Goal: Information Seeking & Learning: Find specific page/section

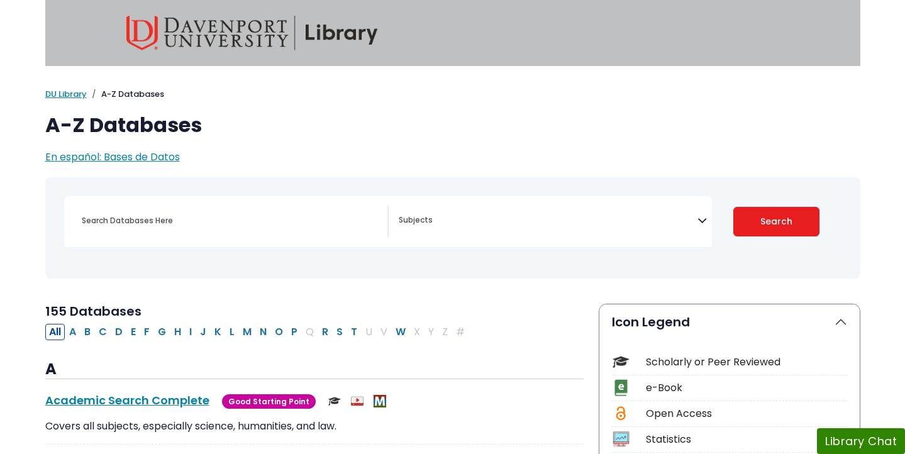
select select "Database Subject Filter"
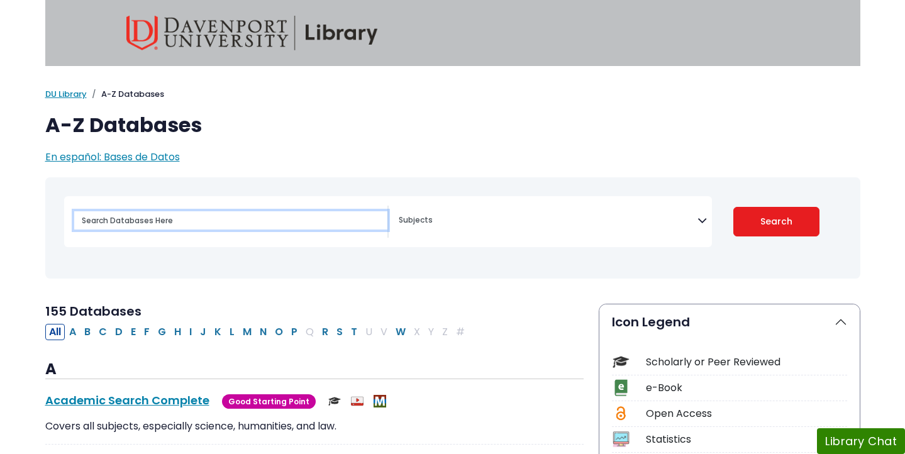
click at [207, 226] on input "Search database by title or keyword" at bounding box center [230, 220] width 313 height 18
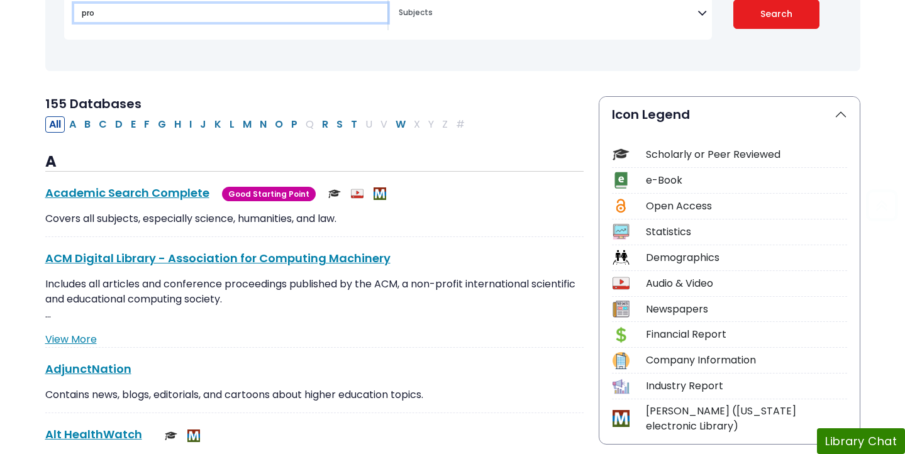
scroll to position [208, 0]
type input "pro"
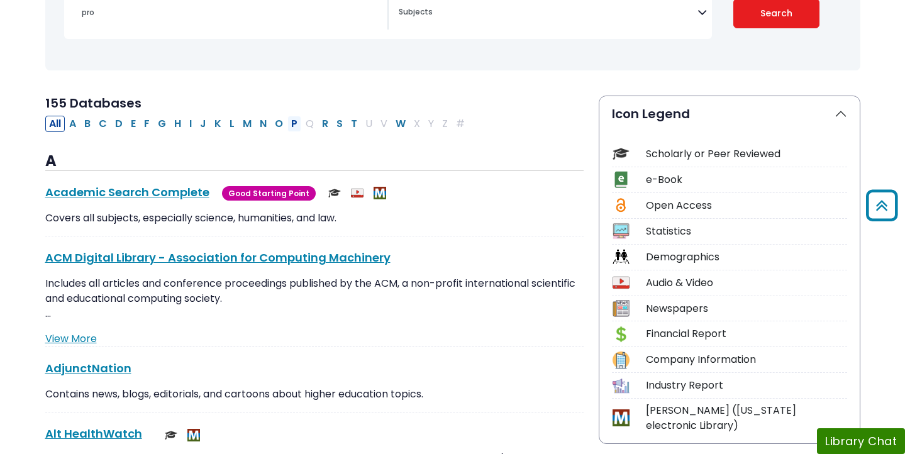
click at [291, 121] on button "P" at bounding box center [294, 124] width 14 height 16
select select "Database Subject Filter"
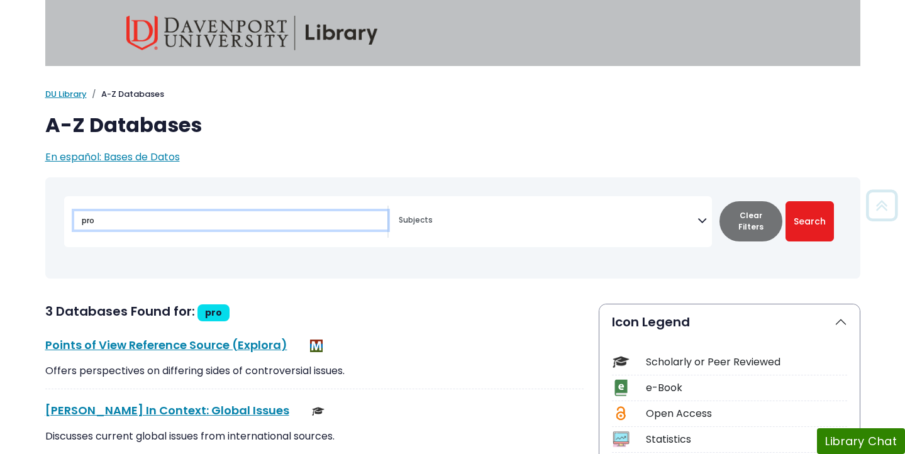
click at [128, 224] on input "pro" at bounding box center [230, 220] width 313 height 18
type input "proquest"
click at [785, 201] on button "Search" at bounding box center [809, 221] width 48 height 40
select select "Database Subject Filter"
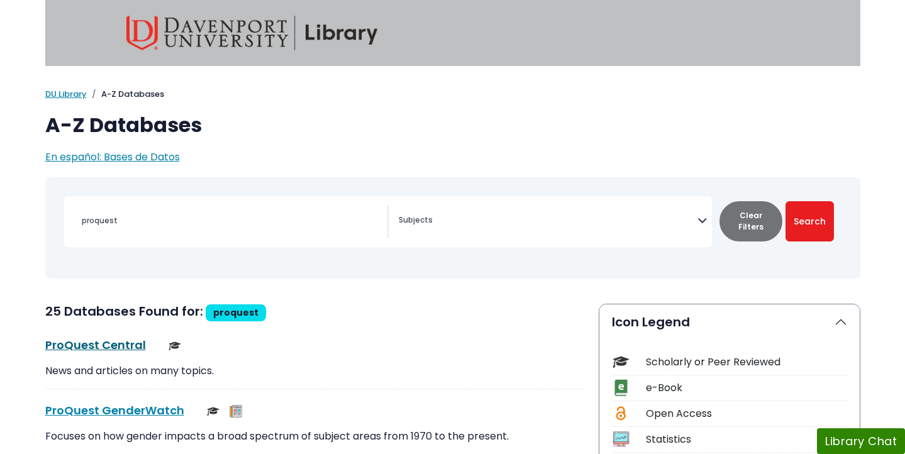
click at [113, 346] on link "ProQuest Central This link opens in a new window" at bounding box center [95, 345] width 101 height 16
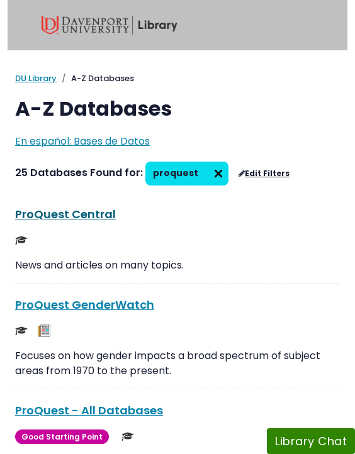
click at [79, 210] on link "ProQuest Central This link opens in a new window" at bounding box center [65, 214] width 101 height 16
